Goal: Transaction & Acquisition: Purchase product/service

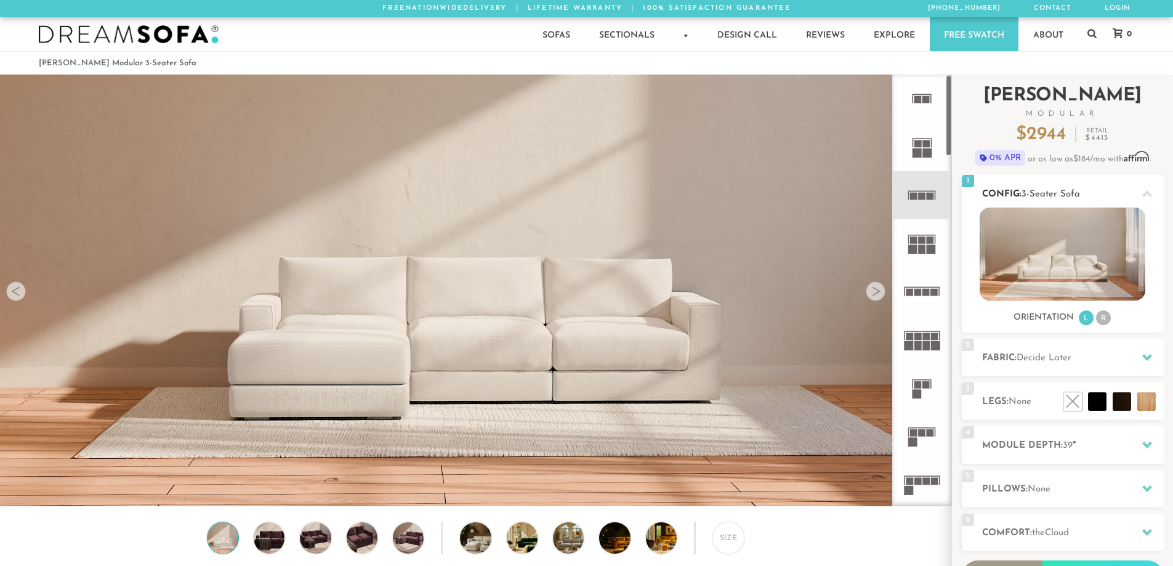
click at [1053, 270] on img at bounding box center [1063, 254] width 166 height 93
click at [636, 359] on img at bounding box center [475, 265] width 951 height 535
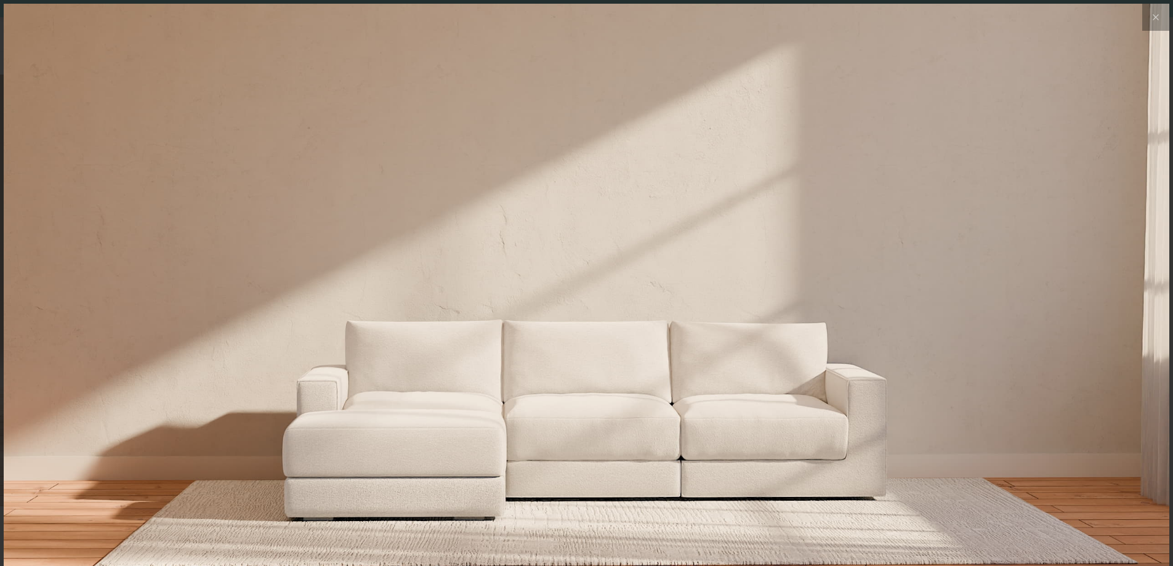
scroll to position [14436, 1173]
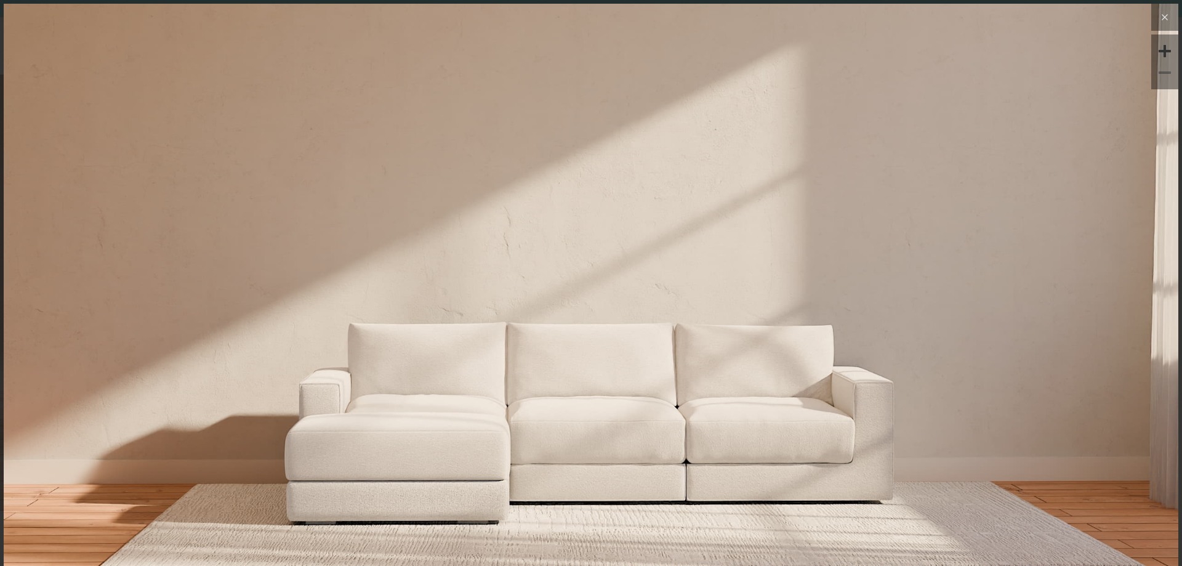
click at [1158, 19] on icon at bounding box center [1165, 17] width 15 height 15
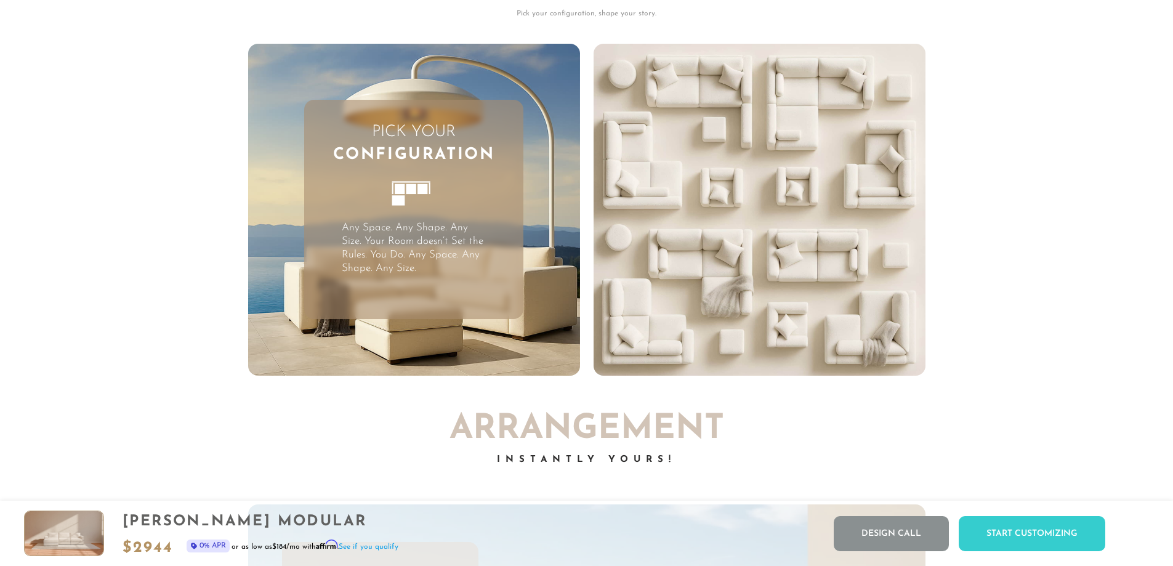
scroll to position [3594, 0]
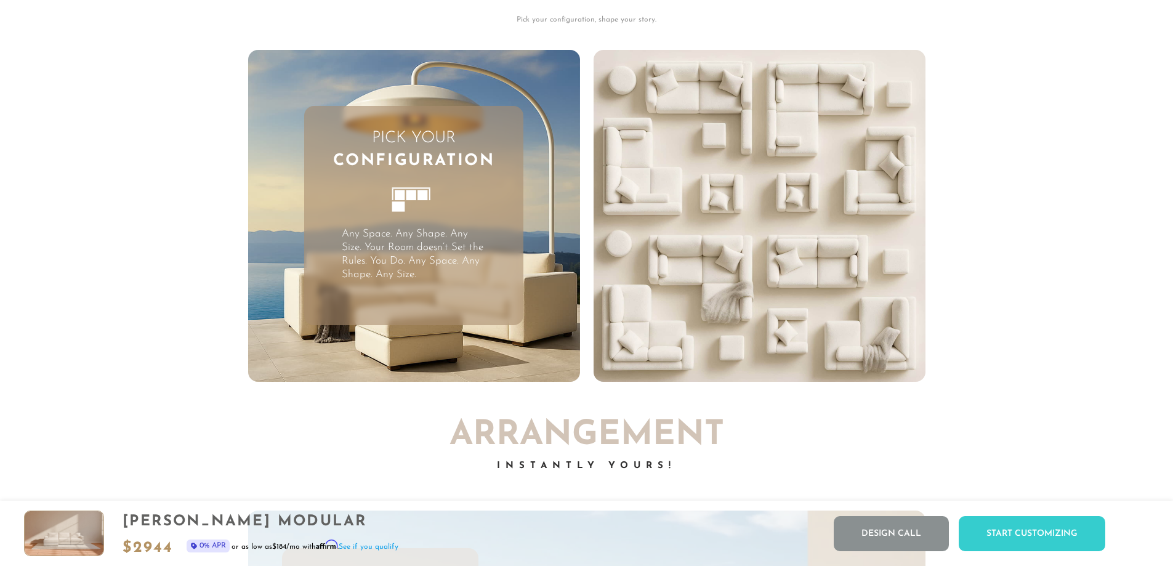
click at [781, 349] on video "Your browser does not support HTML5 video." at bounding box center [760, 216] width 332 height 332
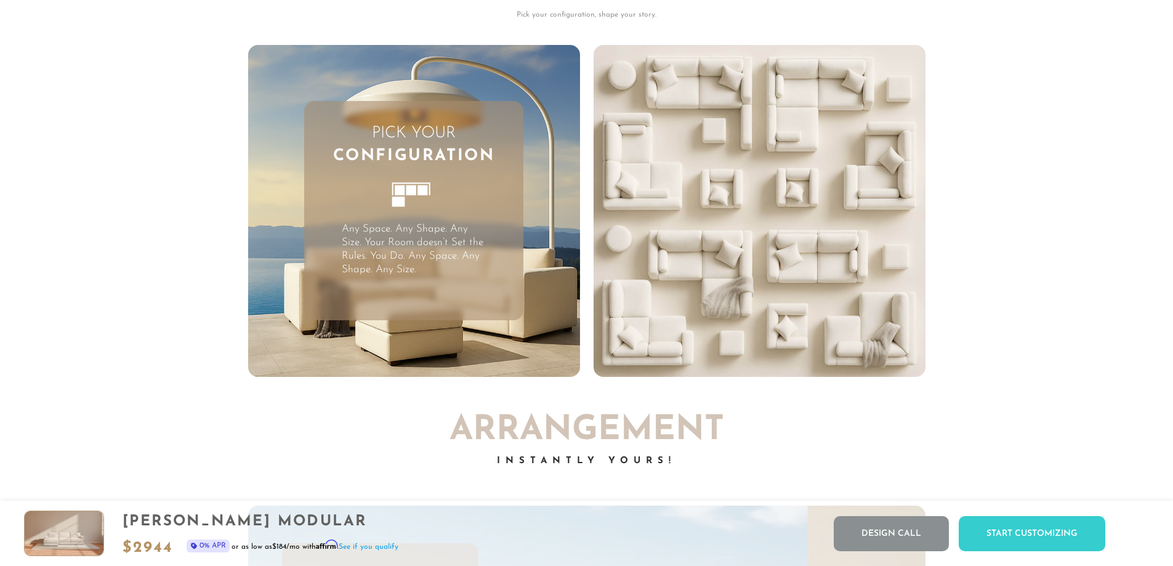
scroll to position [3599, 0]
click at [410, 196] on rect at bounding box center [411, 191] width 10 height 10
click at [625, 187] on video "Your browser does not support HTML5 video." at bounding box center [760, 212] width 332 height 332
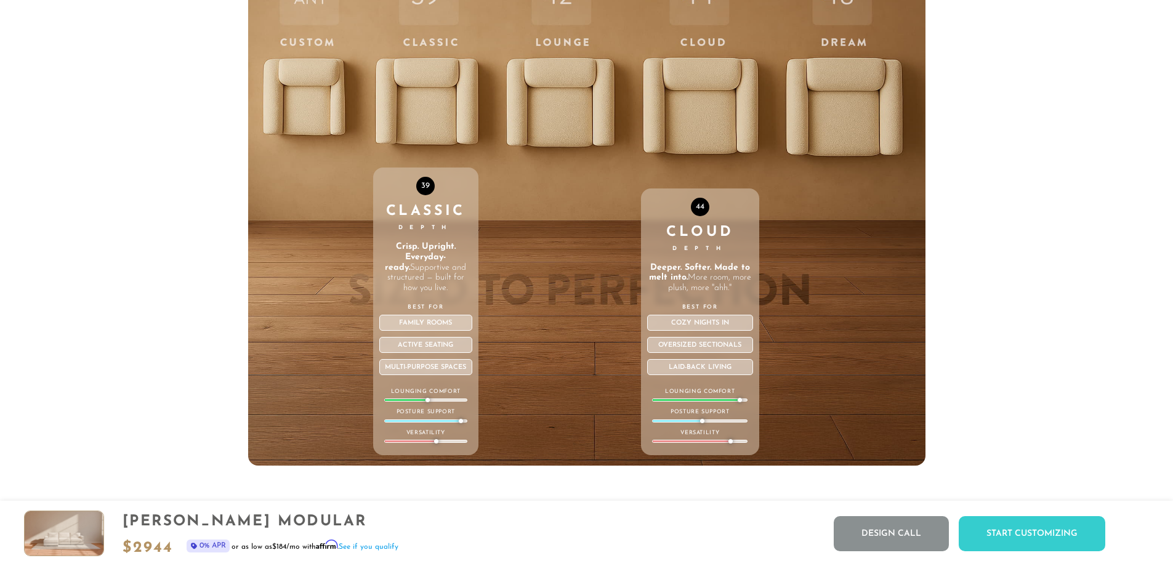
scroll to position [4748, 0]
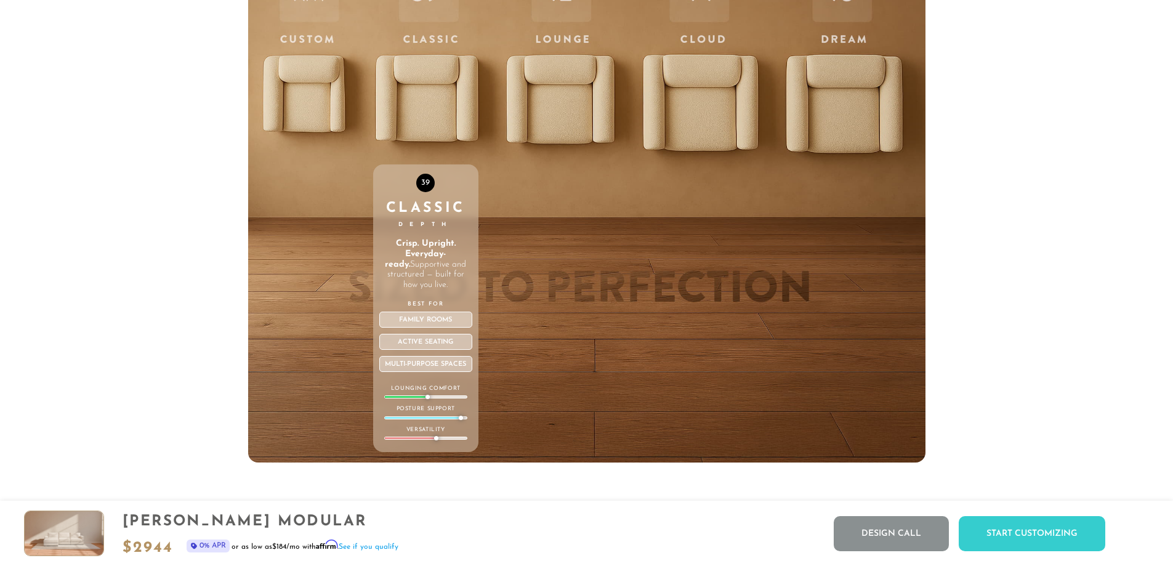
click at [416, 99] on div "39 Classic Depth Crisp. Upright. Everyday-ready. Supportive and structured — bu…" at bounding box center [425, 200] width 105 height 523
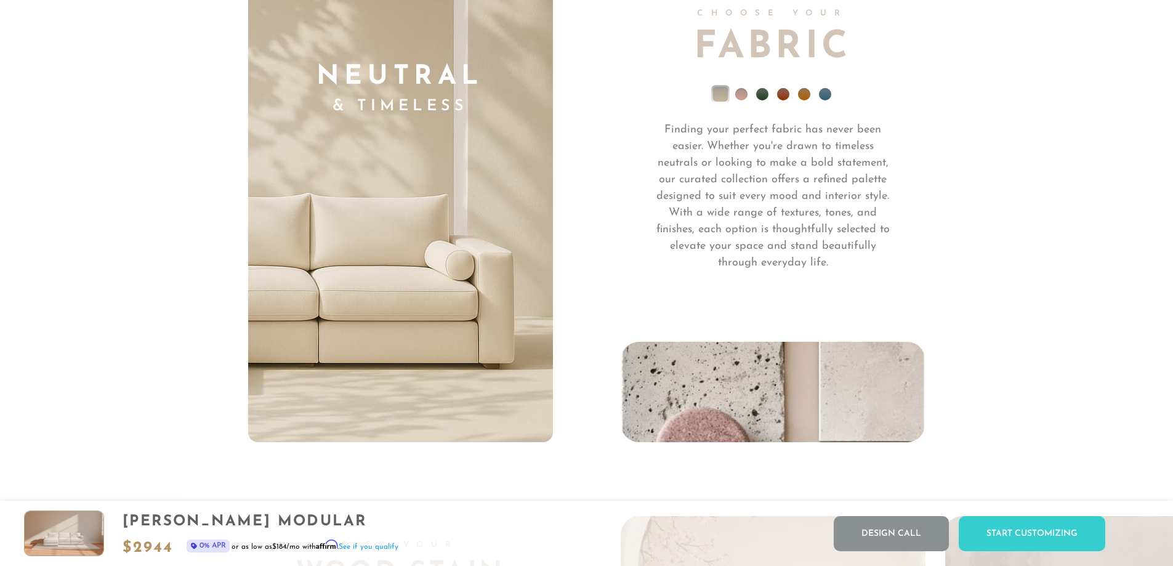
scroll to position [9164, 0]
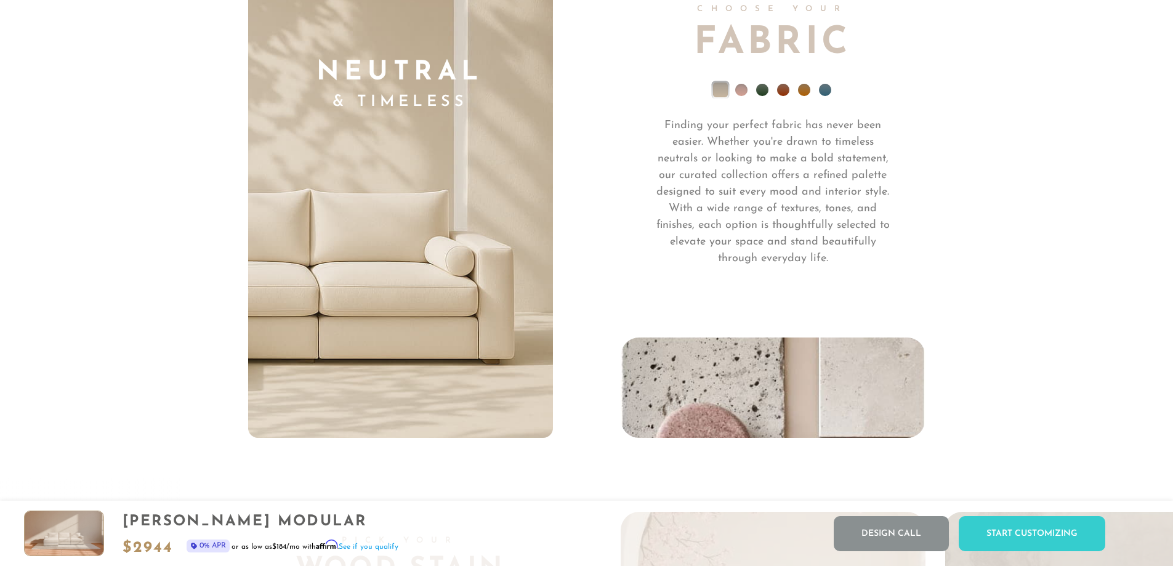
click at [823, 92] on li at bounding box center [825, 90] width 12 height 12
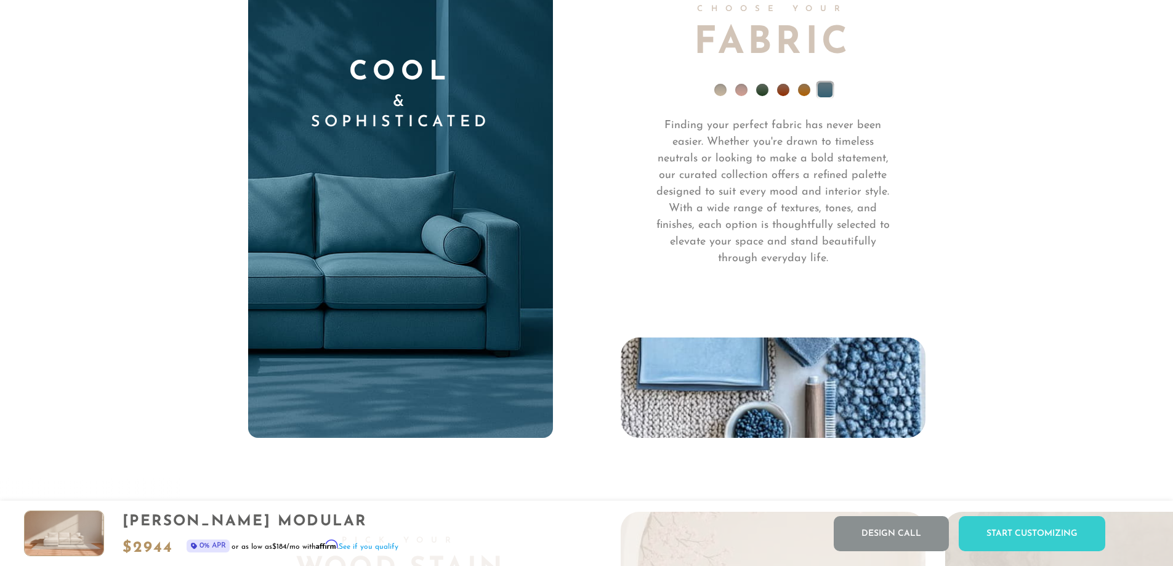
click at [760, 94] on li at bounding box center [762, 90] width 12 height 12
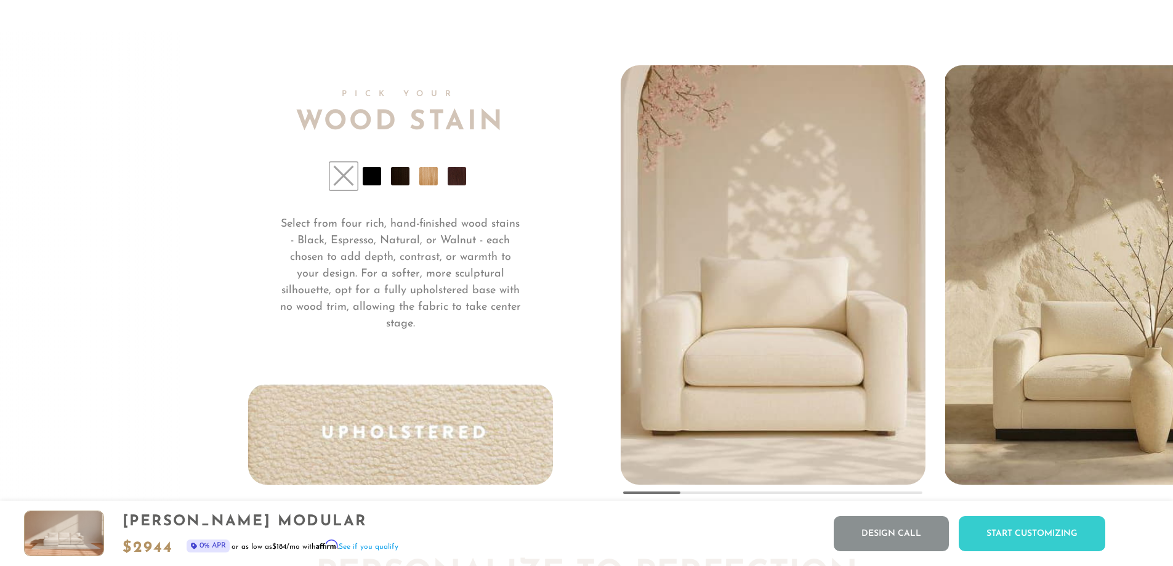
scroll to position [9620, 0]
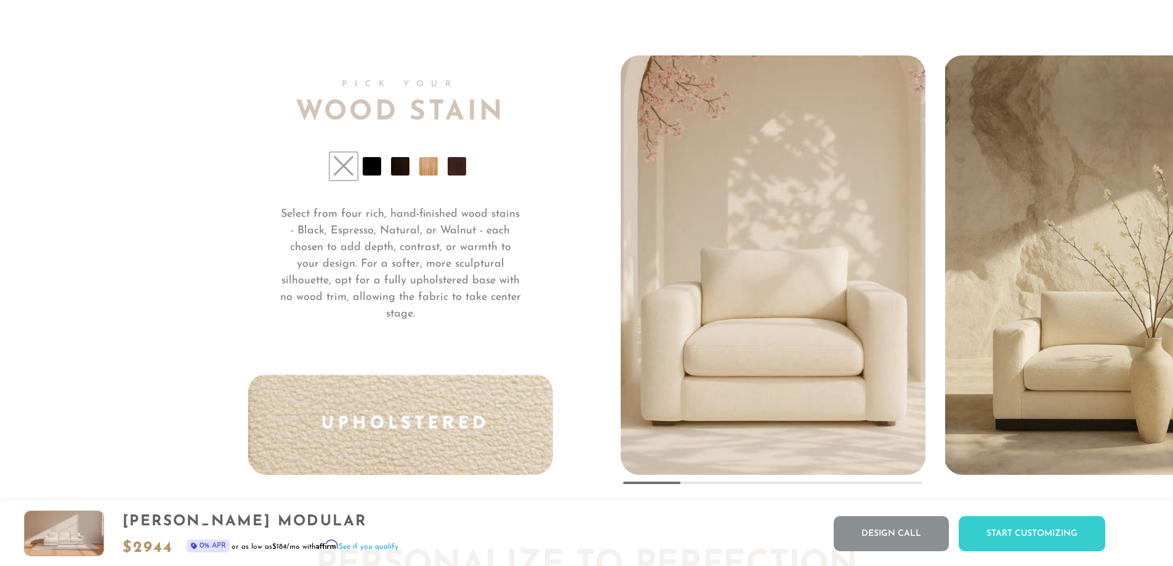
click at [372, 174] on li at bounding box center [372, 166] width 18 height 18
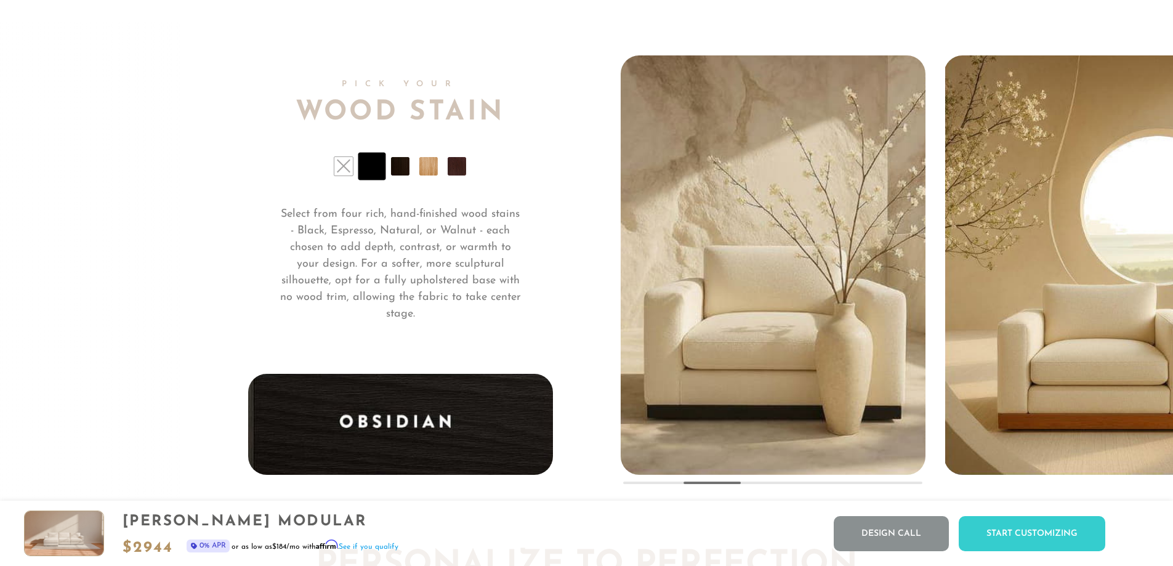
click at [396, 171] on li at bounding box center [400, 166] width 18 height 18
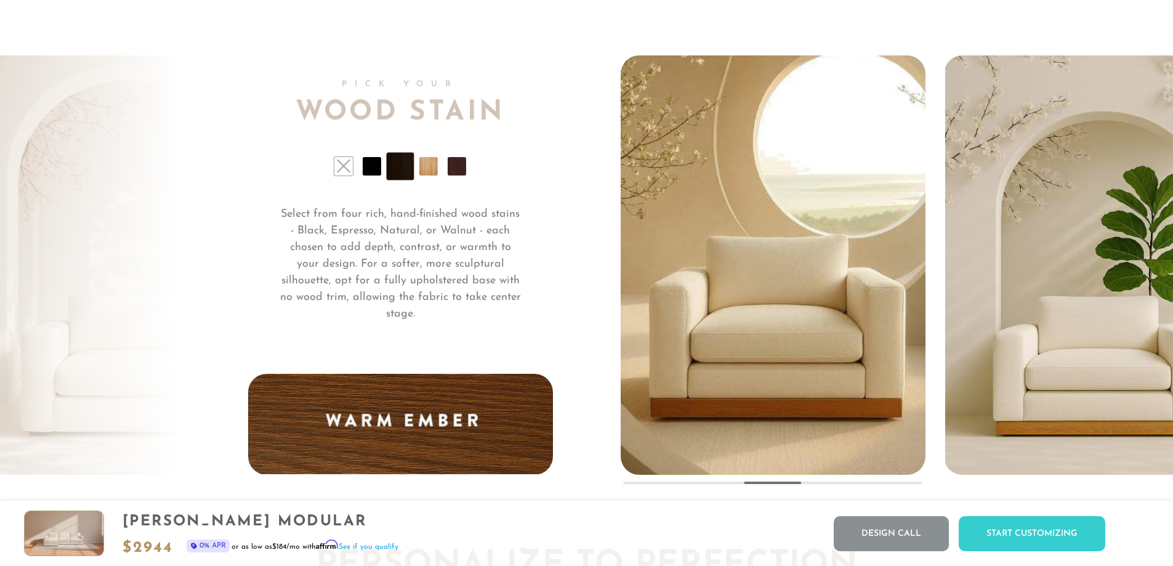
click at [429, 173] on li at bounding box center [428, 166] width 18 height 18
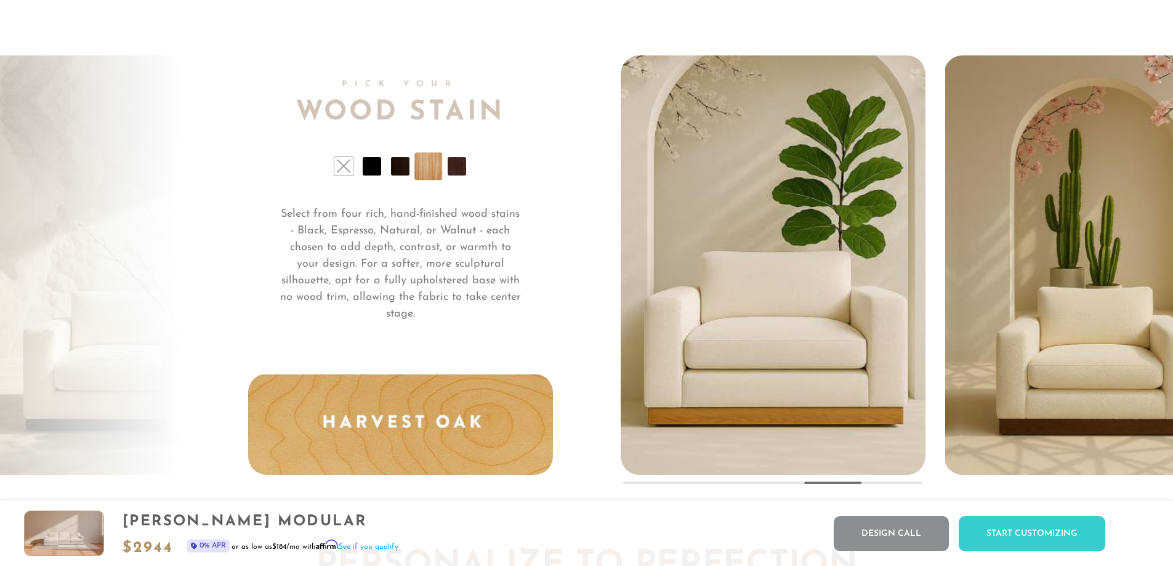
click at [454, 172] on li at bounding box center [457, 166] width 18 height 18
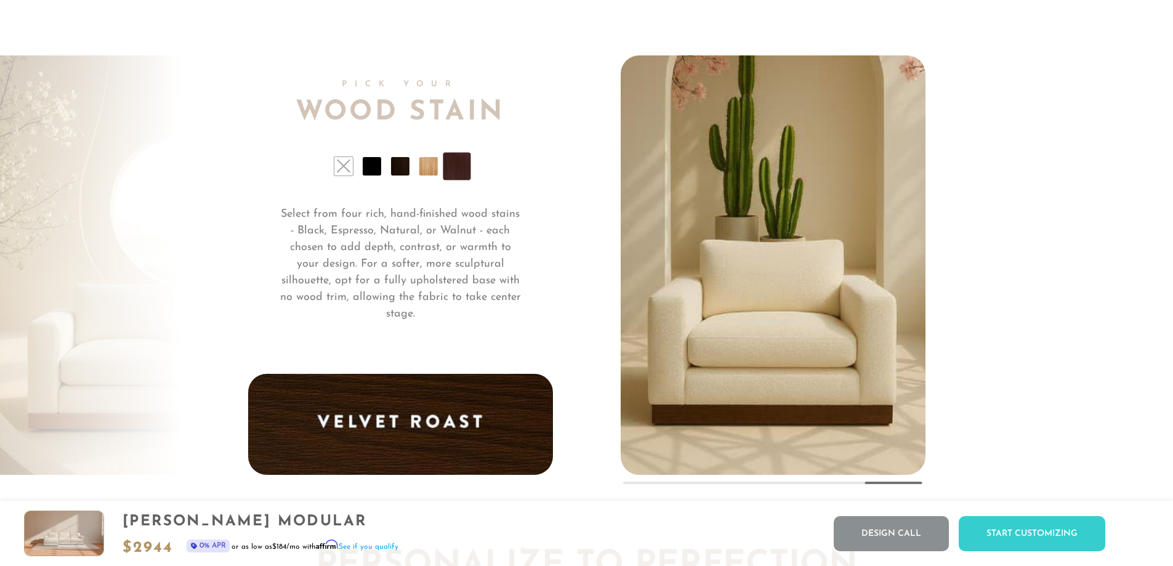
click at [343, 173] on li at bounding box center [343, 166] width 18 height 18
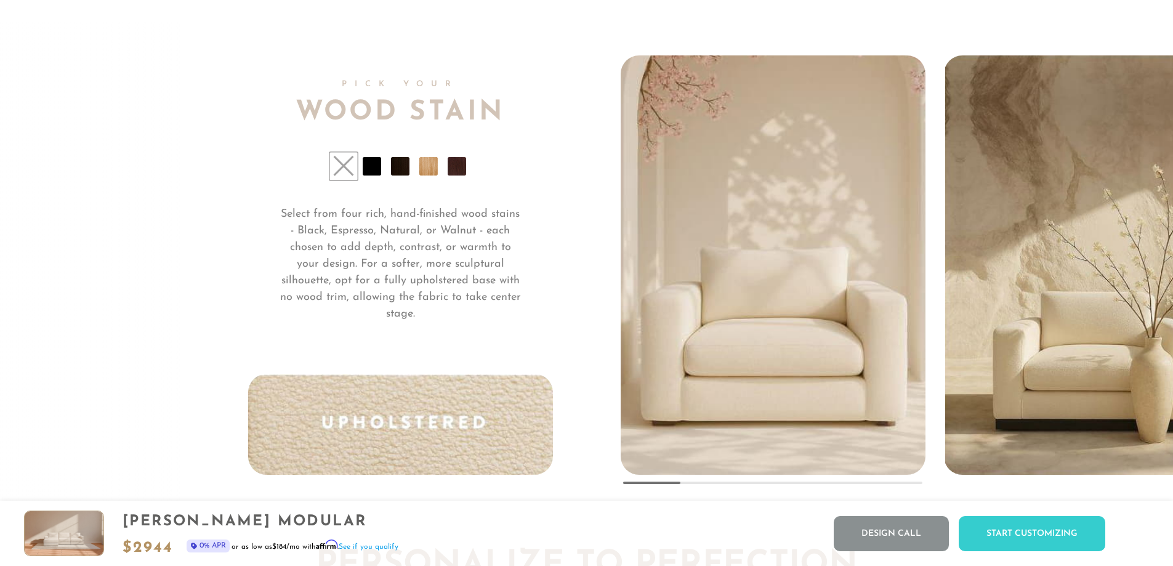
click at [373, 171] on li at bounding box center [372, 166] width 18 height 18
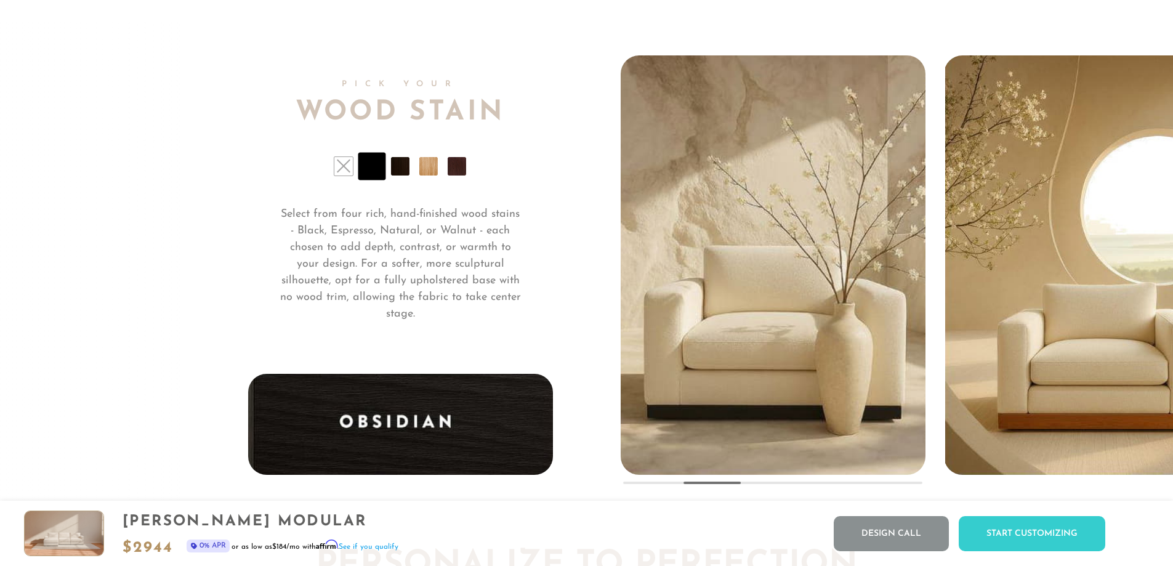
click at [342, 174] on li at bounding box center [343, 166] width 18 height 18
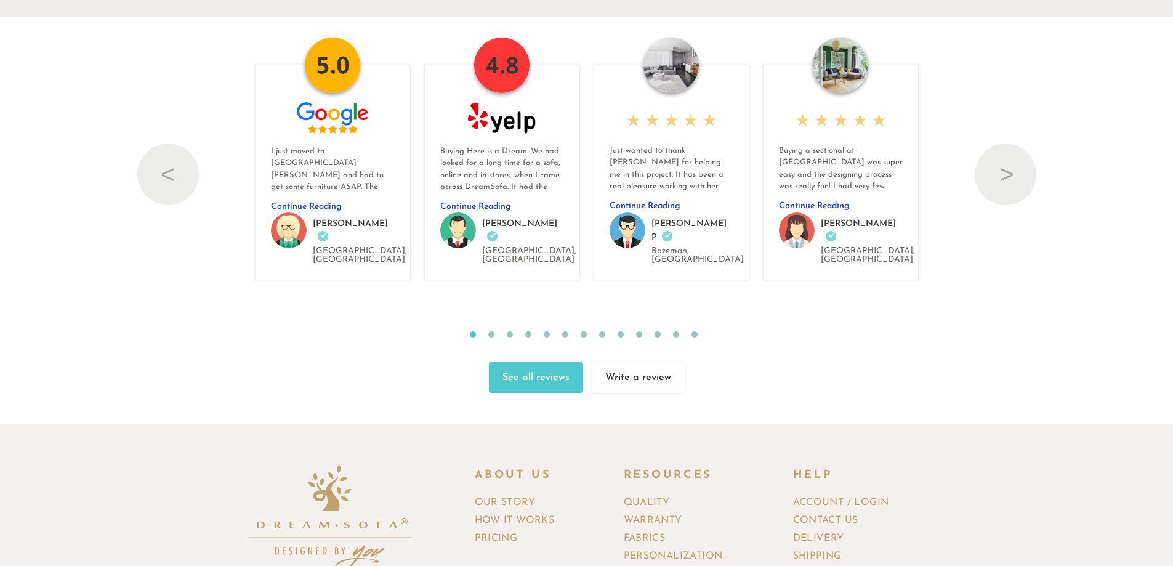
scroll to position [13983, 0]
